Goal: Find specific page/section: Find specific page/section

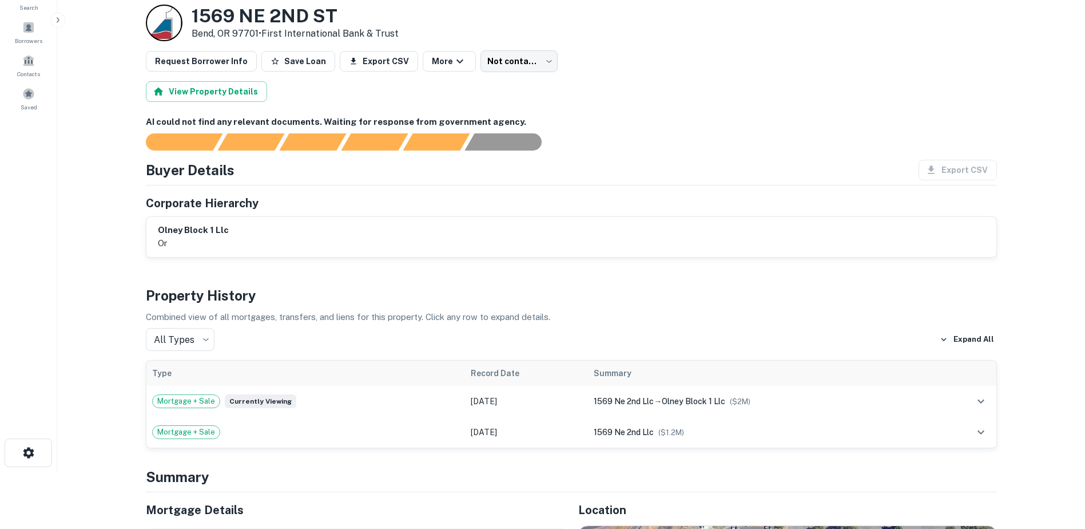
click at [123, 134] on main "Back to borrower requests Loan Details [STREET_ADDRESS] • First International B…" at bounding box center [571, 207] width 1028 height 529
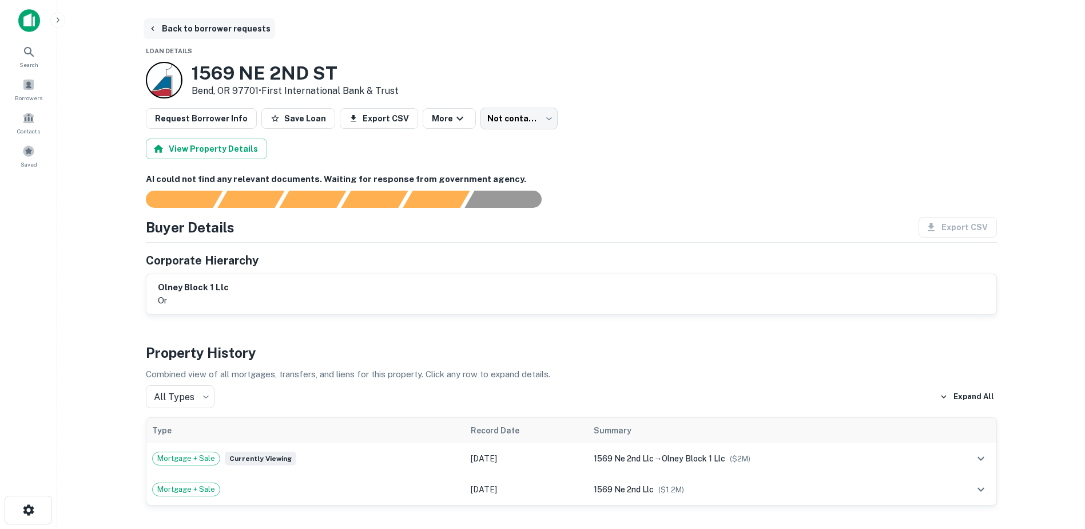
click at [151, 27] on icon "button" at bounding box center [152, 28] width 9 height 9
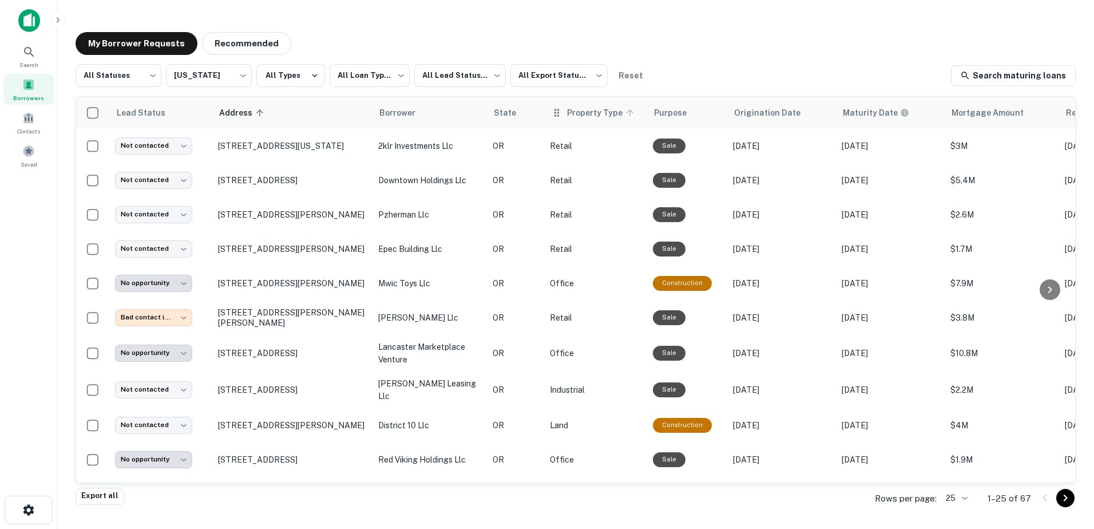
click at [583, 117] on span "Property Type" at bounding box center [602, 113] width 70 height 14
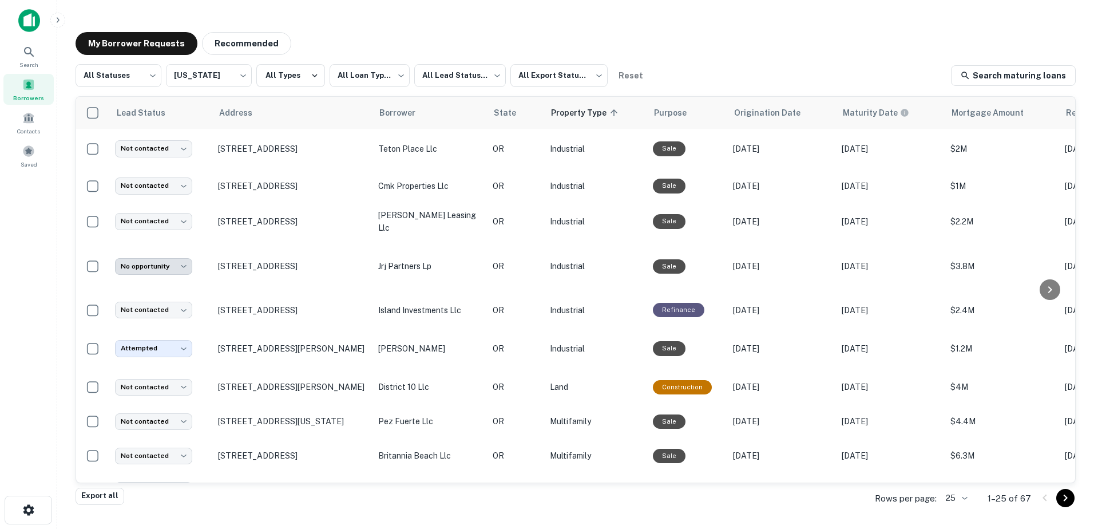
drag, startPoint x: 1068, startPoint y: 180, endPoint x: 1068, endPoint y: 310, distance: 129.3
click at [1068, 310] on div at bounding box center [1050, 290] width 37 height 386
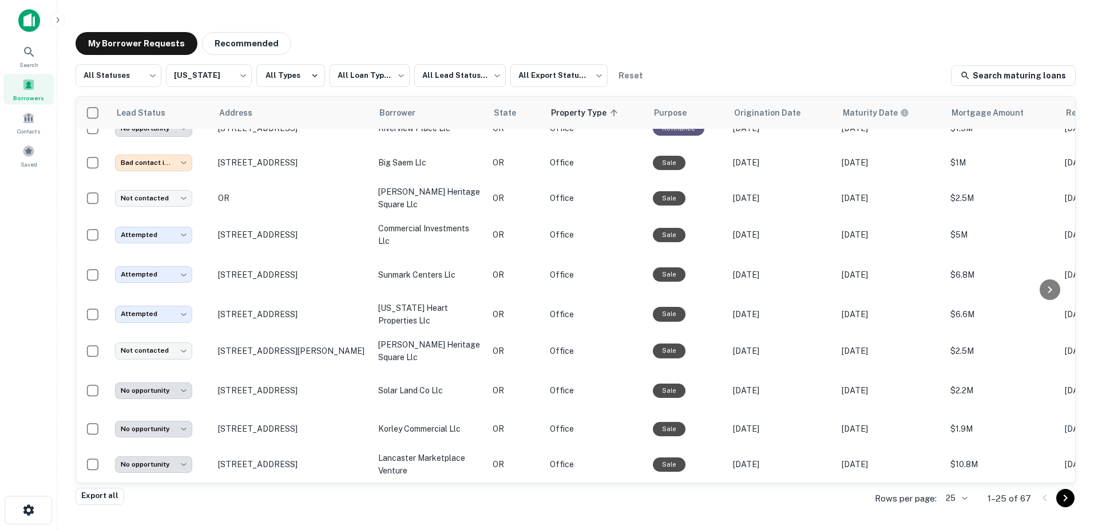
scroll to position [596, 0]
click at [1065, 497] on icon "Go to next page" at bounding box center [1066, 497] width 4 height 7
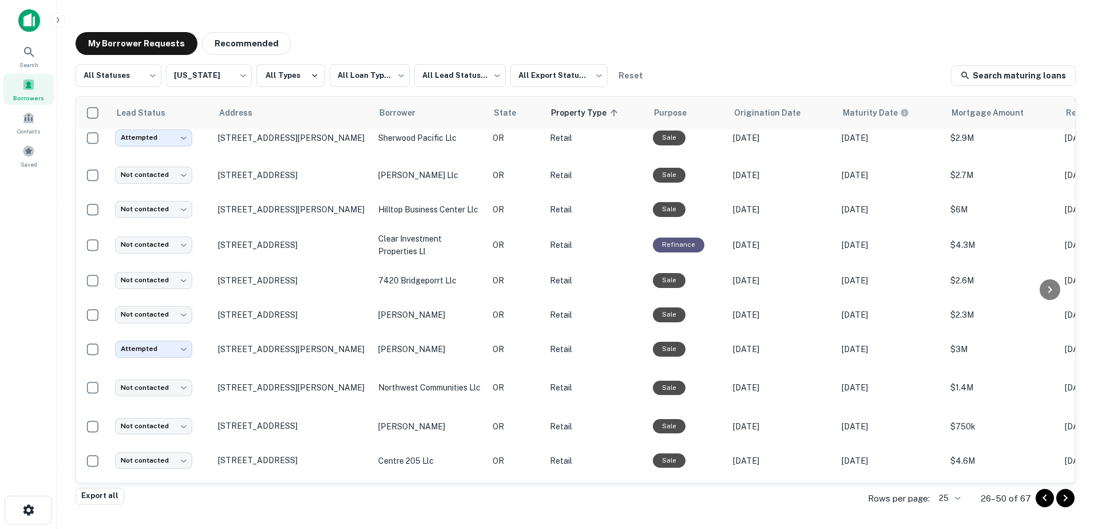
scroll to position [566, 0]
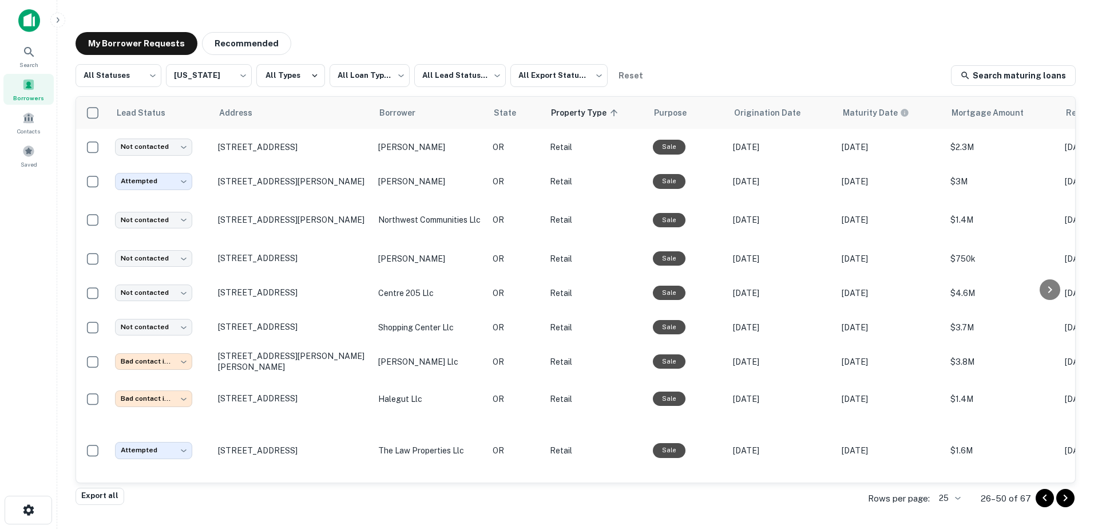
click at [1063, 501] on icon "Go to next page" at bounding box center [1066, 498] width 14 height 14
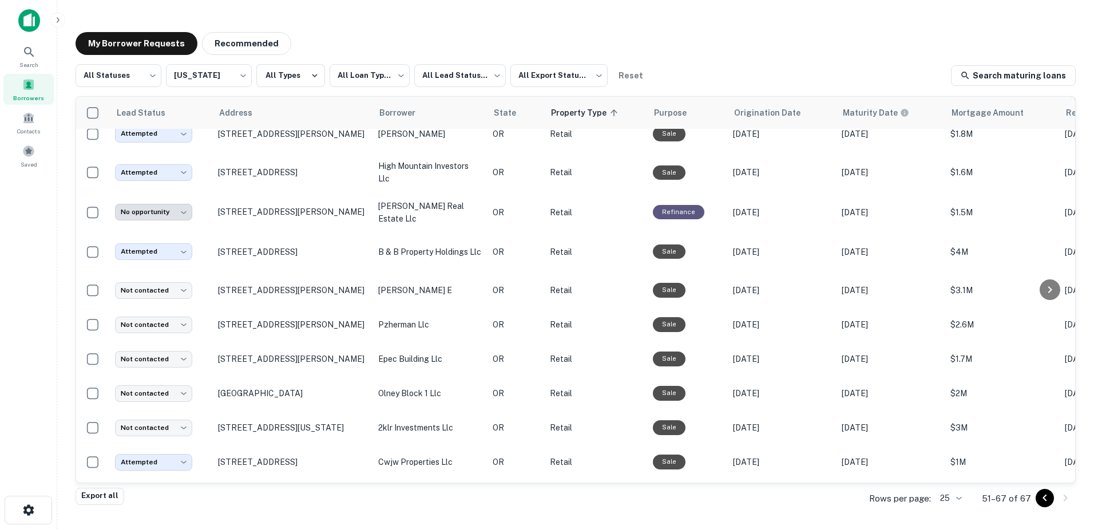
scroll to position [249, 0]
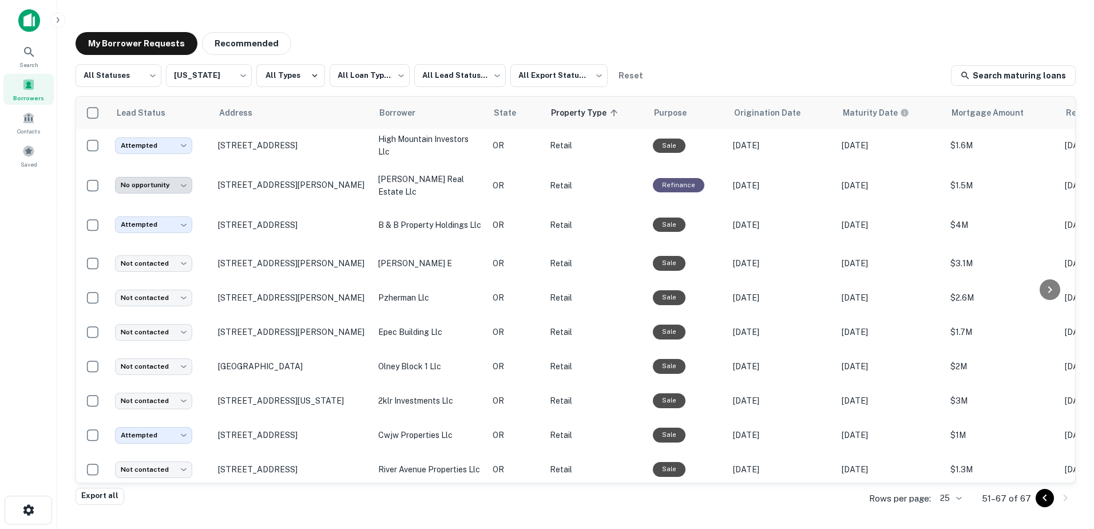
click at [1044, 496] on icon "Go to previous page" at bounding box center [1045, 498] width 14 height 14
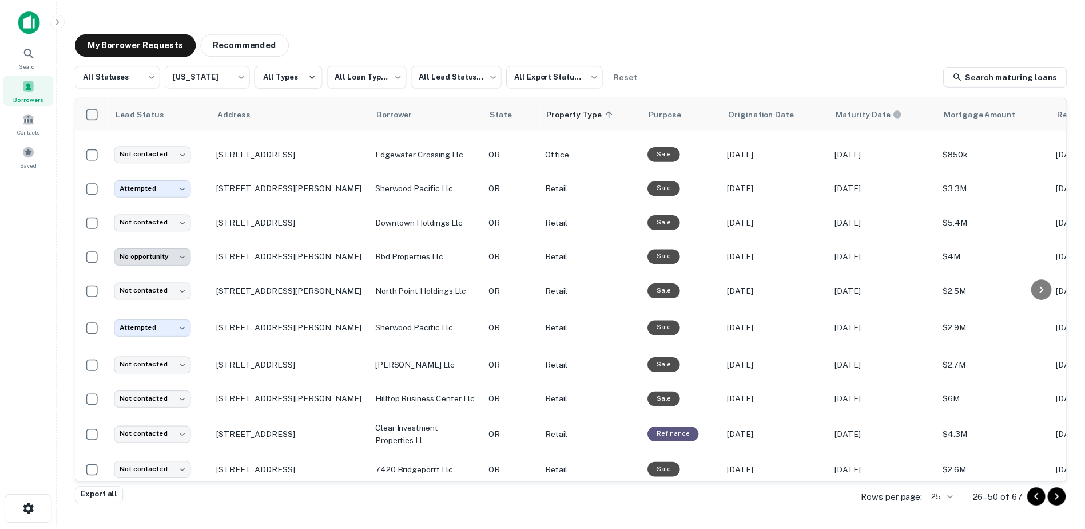
scroll to position [182, 0]
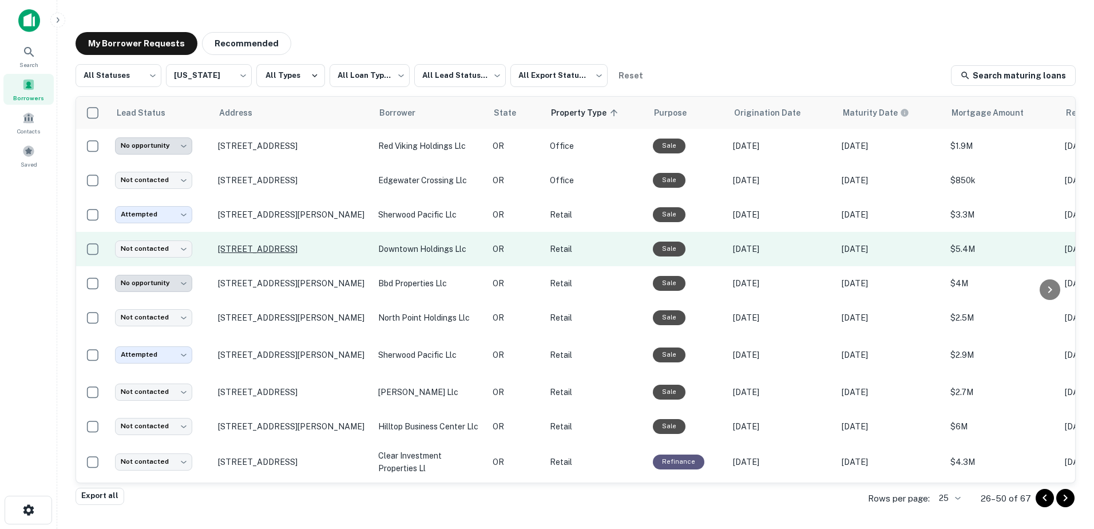
click at [259, 247] on p "[STREET_ADDRESS]" at bounding box center [292, 249] width 149 height 10
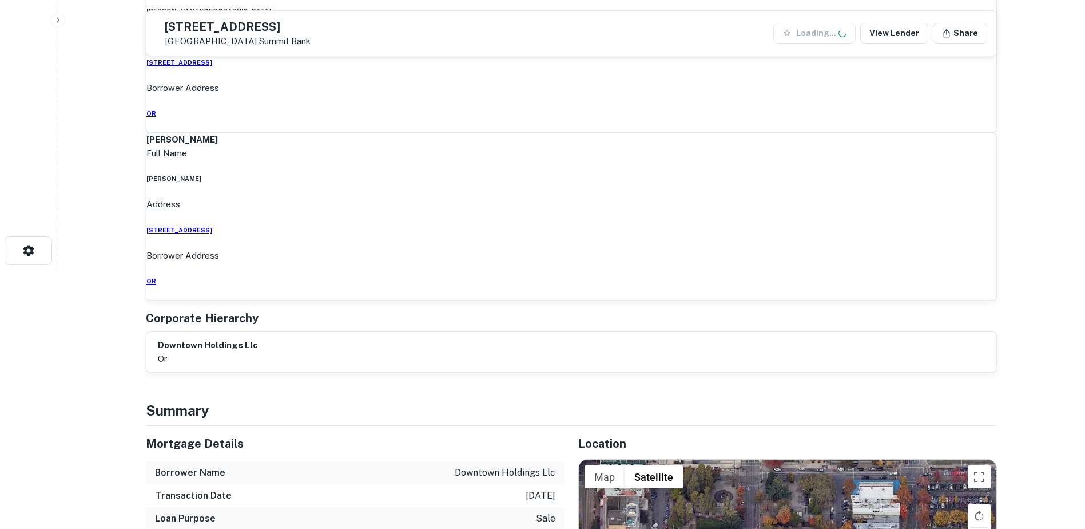
scroll to position [286, 0]
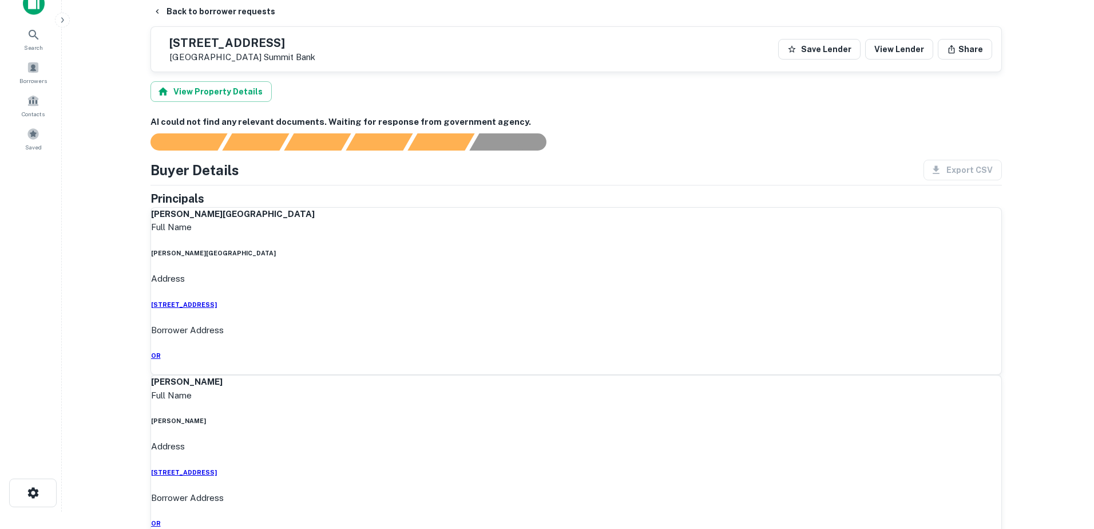
scroll to position [0, 0]
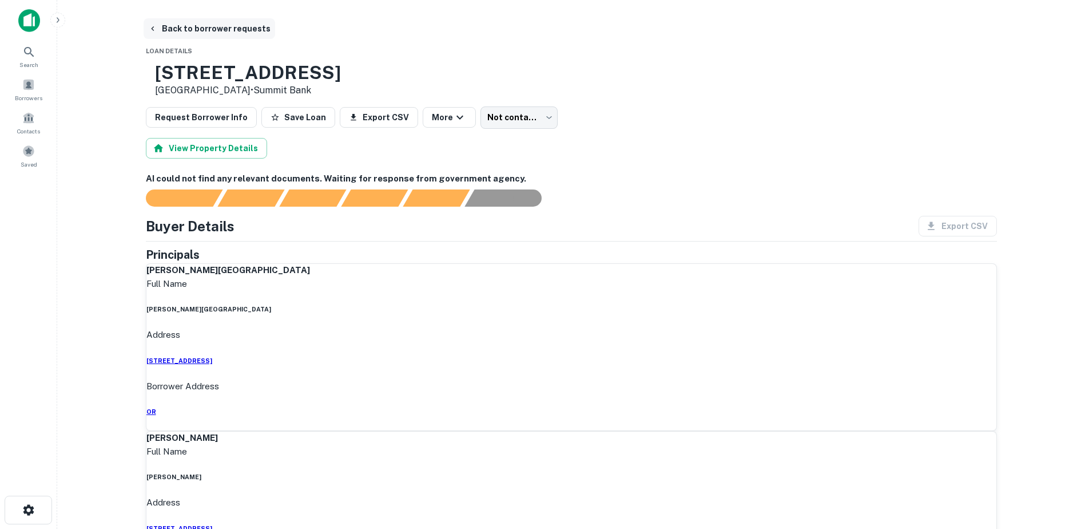
click at [157, 23] on button "Back to borrower requests" at bounding box center [210, 28] width 132 height 21
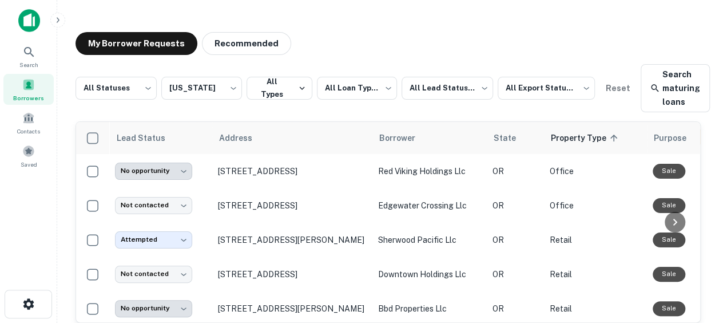
scroll to position [182, 0]
